Goal: Navigation & Orientation: Find specific page/section

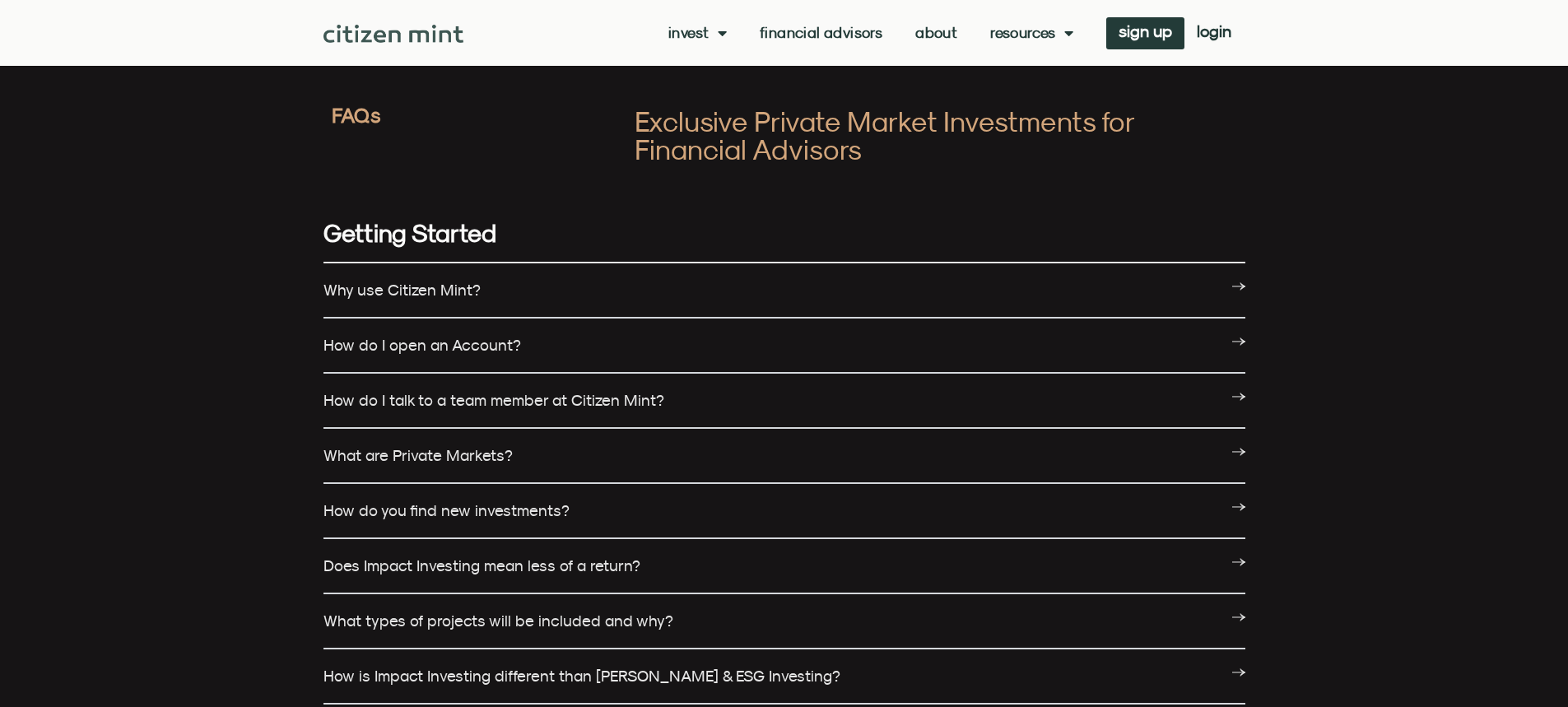
click at [422, 33] on img at bounding box center [393, 34] width 141 height 18
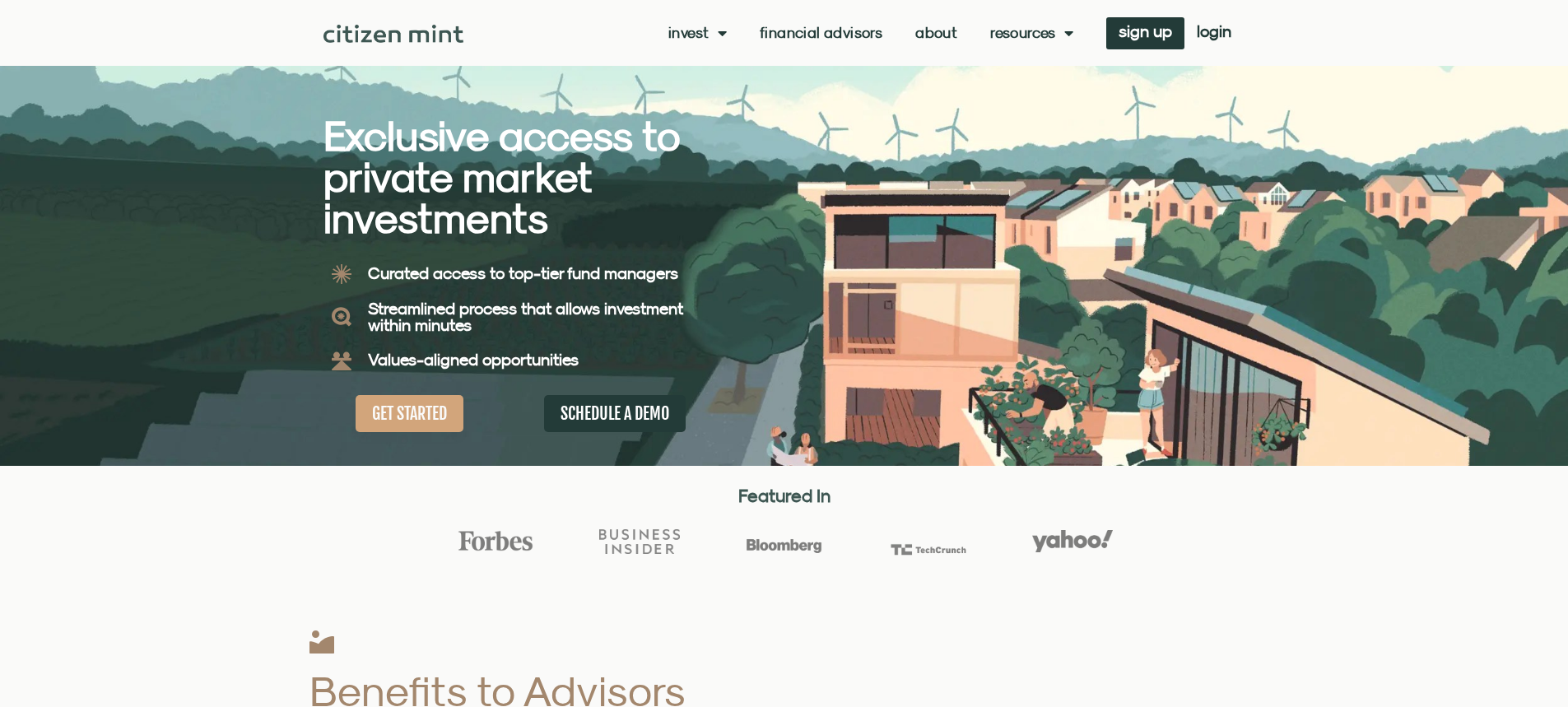
click at [934, 34] on link "About" at bounding box center [936, 33] width 42 height 17
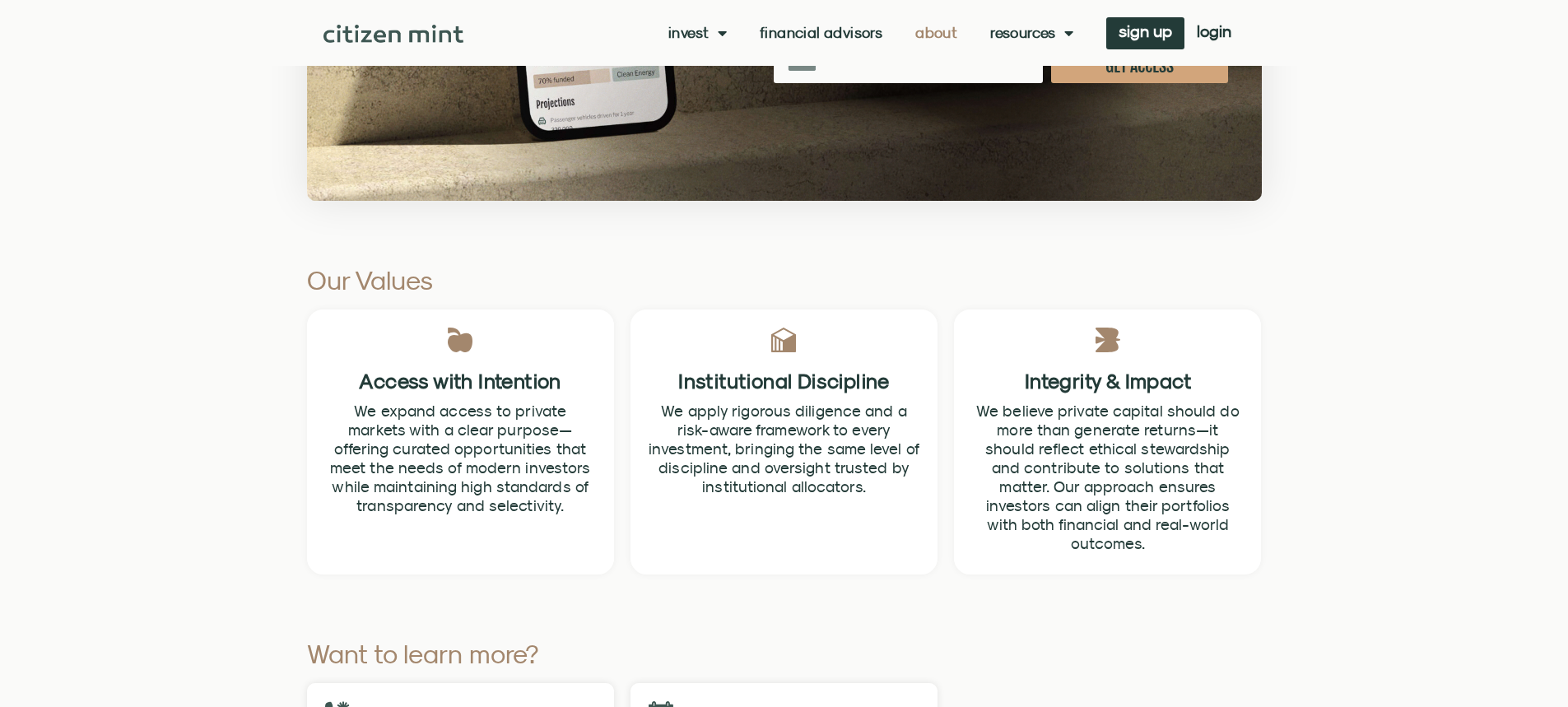
scroll to position [4772, 0]
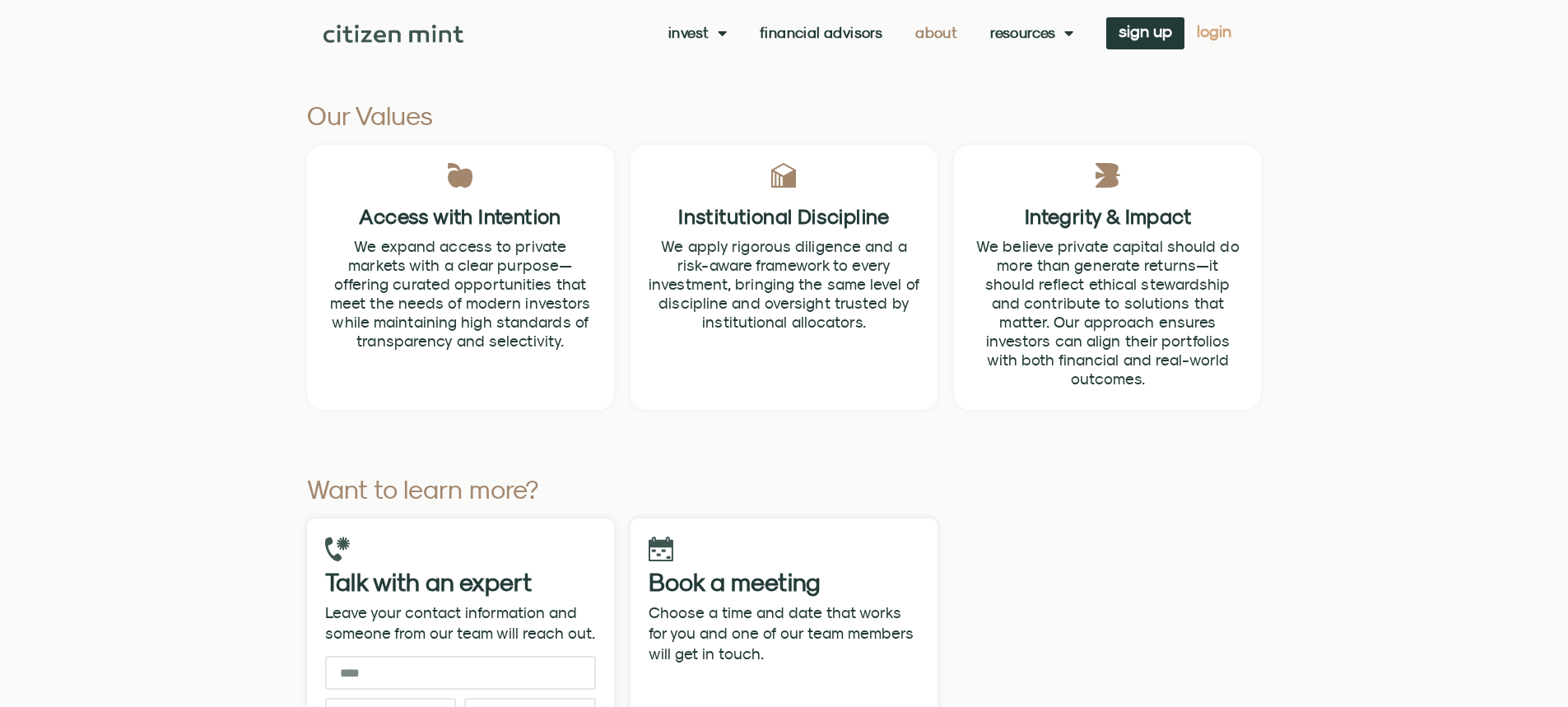
click at [1213, 34] on span "login" at bounding box center [1214, 32] width 34 height 12
